Goal: Information Seeking & Learning: Learn about a topic

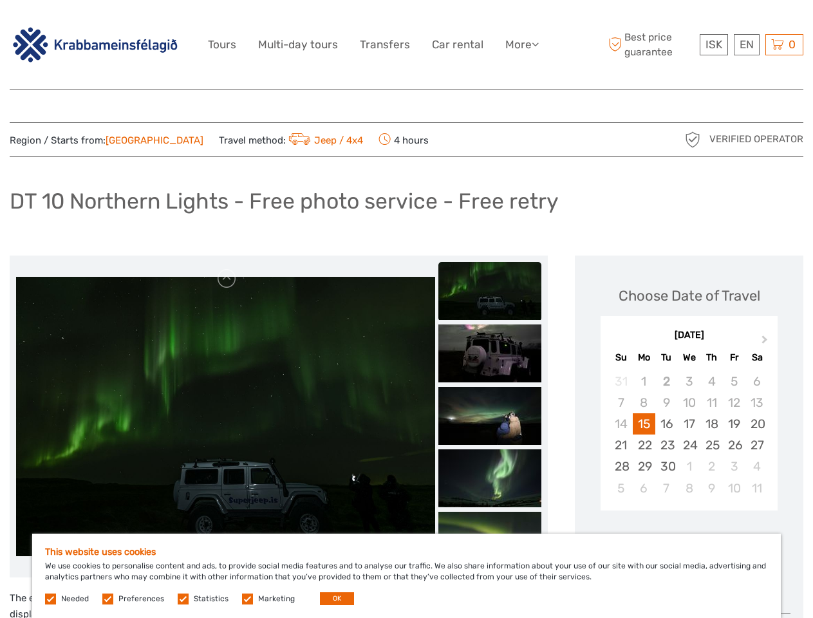
click at [521, 44] on link "More" at bounding box center [522, 44] width 33 height 19
click at [536, 44] on icon at bounding box center [535, 44] width 7 height 11
click at [714, 44] on span "ISK" at bounding box center [714, 44] width 17 height 13
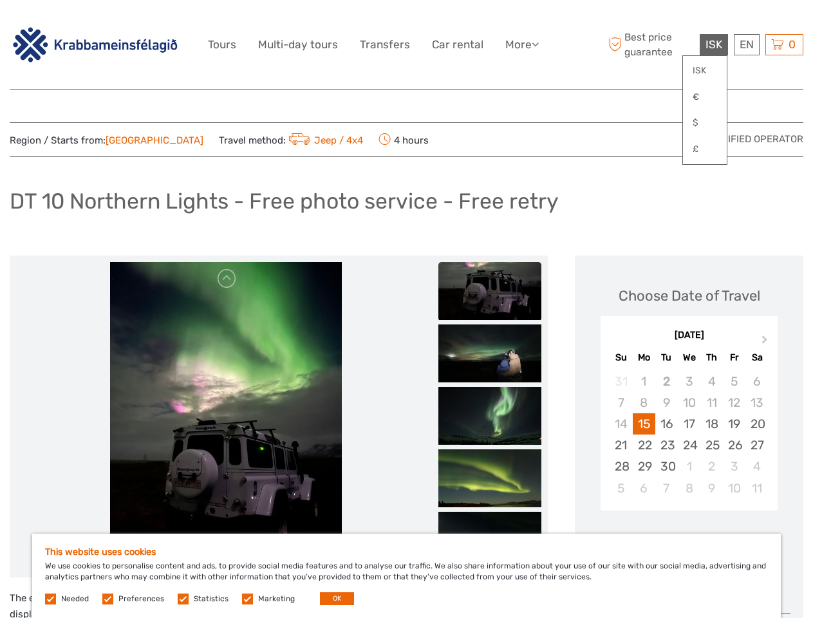
click at [746, 44] on div "EN English Español Deutsch" at bounding box center [747, 44] width 26 height 21
click at [784, 44] on div "0 Items Total 0 ISK Checkout The shopping cart is empty." at bounding box center [785, 44] width 38 height 21
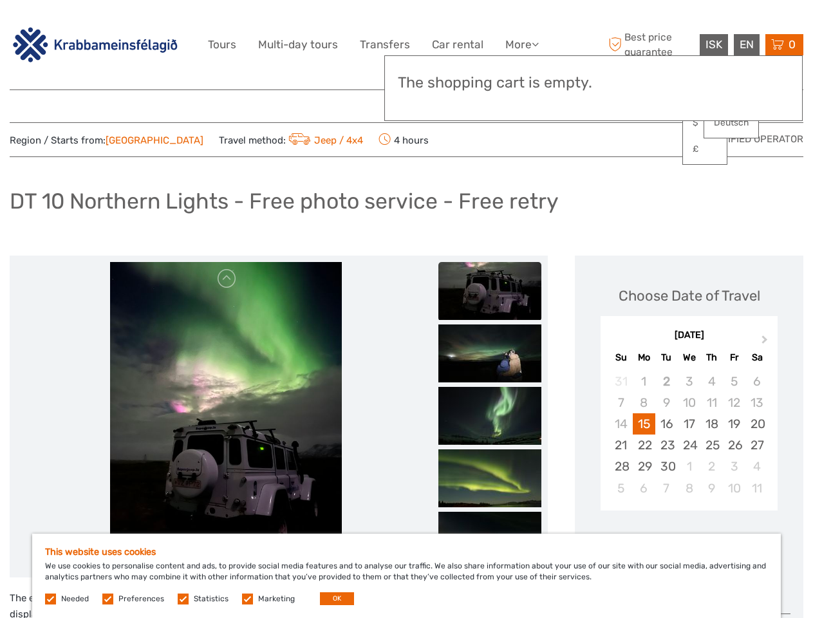
click at [225, 417] on img at bounding box center [226, 416] width 232 height 309
click at [227, 279] on link at bounding box center [227, 279] width 21 height 21
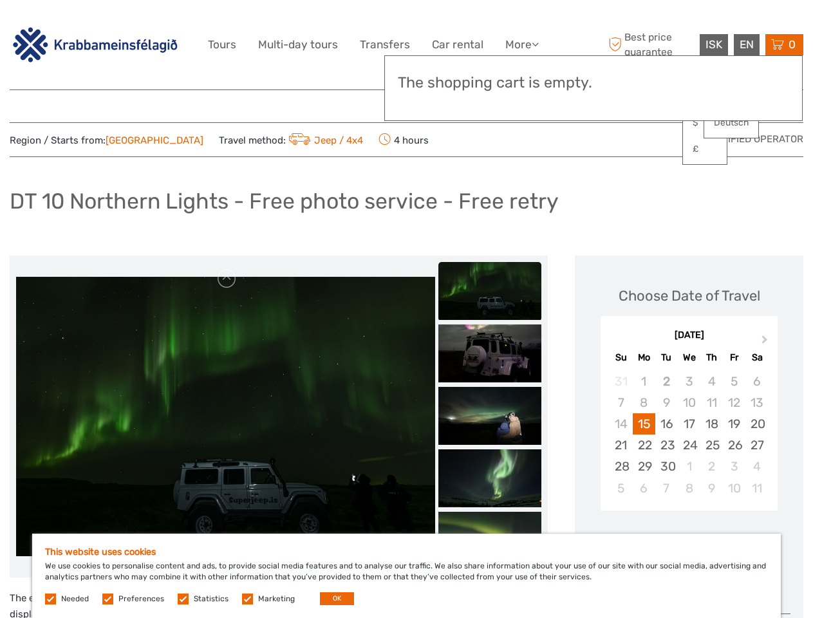
click at [490, 104] on div "Items Total 0 ISK Checkout The shopping cart is empty." at bounding box center [593, 88] width 419 height 66
